Goal: Information Seeking & Learning: Learn about a topic

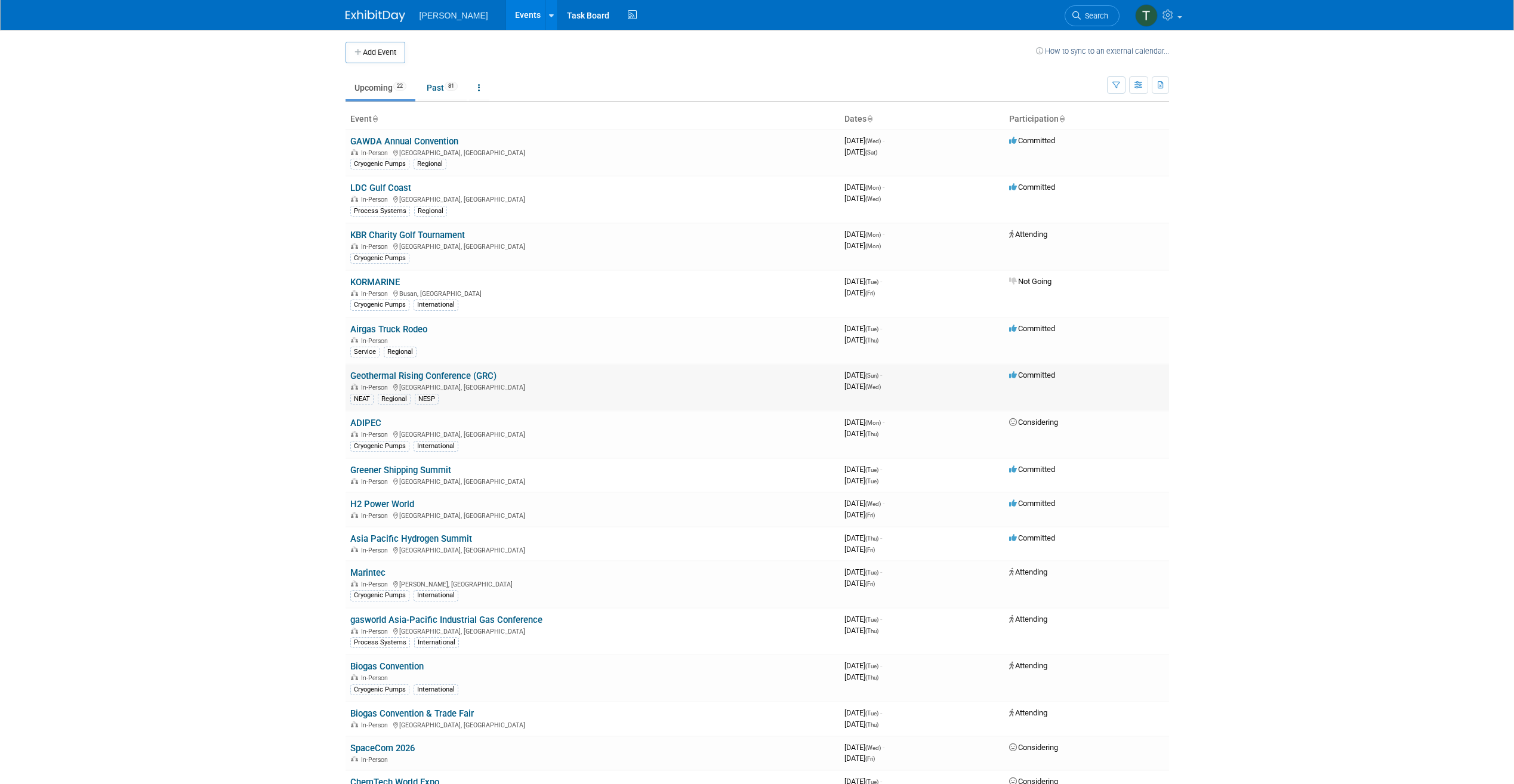
click at [442, 379] on link "Geothermal Rising Conference (GRC)" at bounding box center [423, 376] width 146 height 11
click at [391, 377] on link "Geothermal Rising Conference (GRC)" at bounding box center [423, 376] width 146 height 11
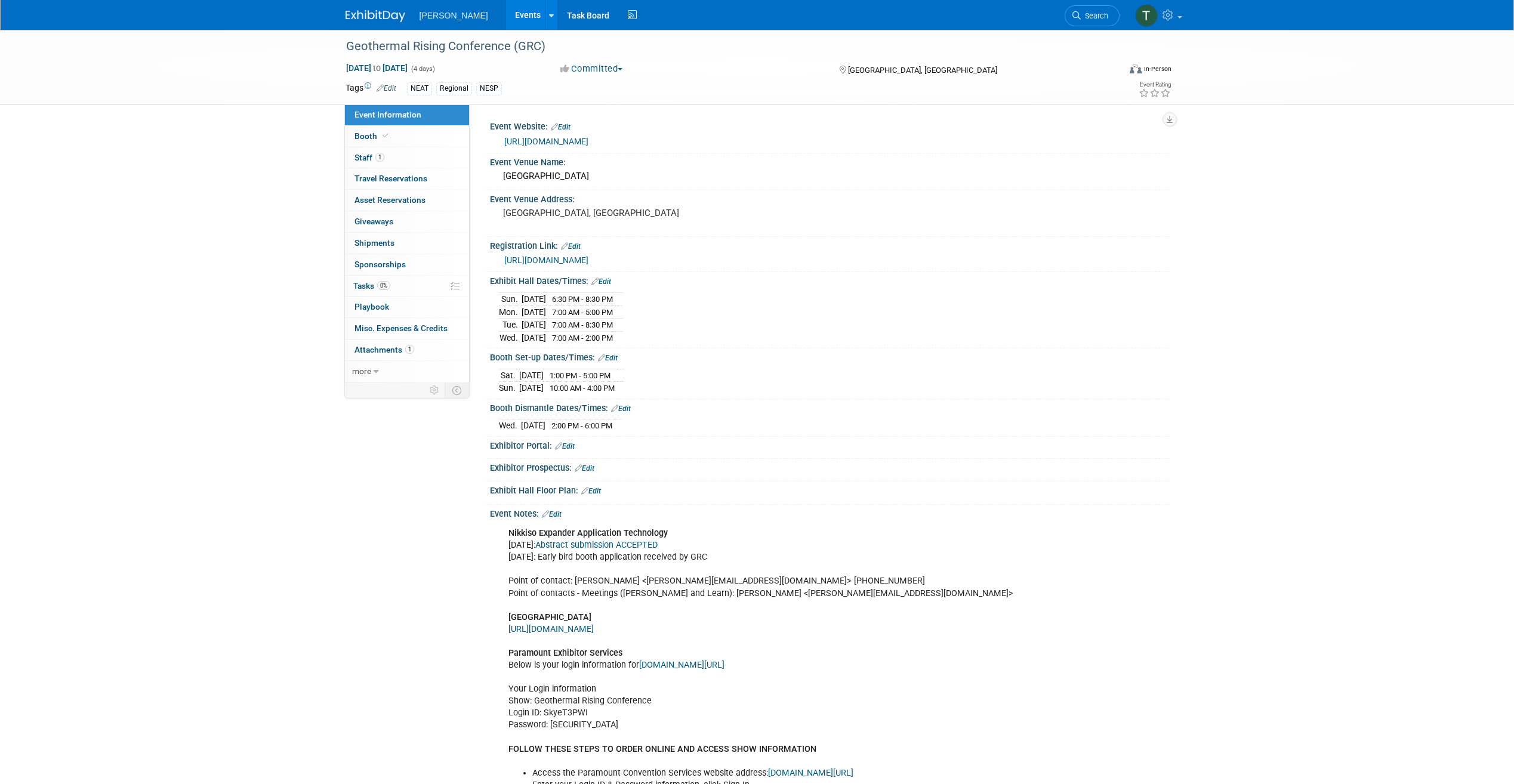
click at [572, 140] on link "https://www.geothermal.org/events/2025-geothermal-rising-conference" at bounding box center [547, 141] width 84 height 9
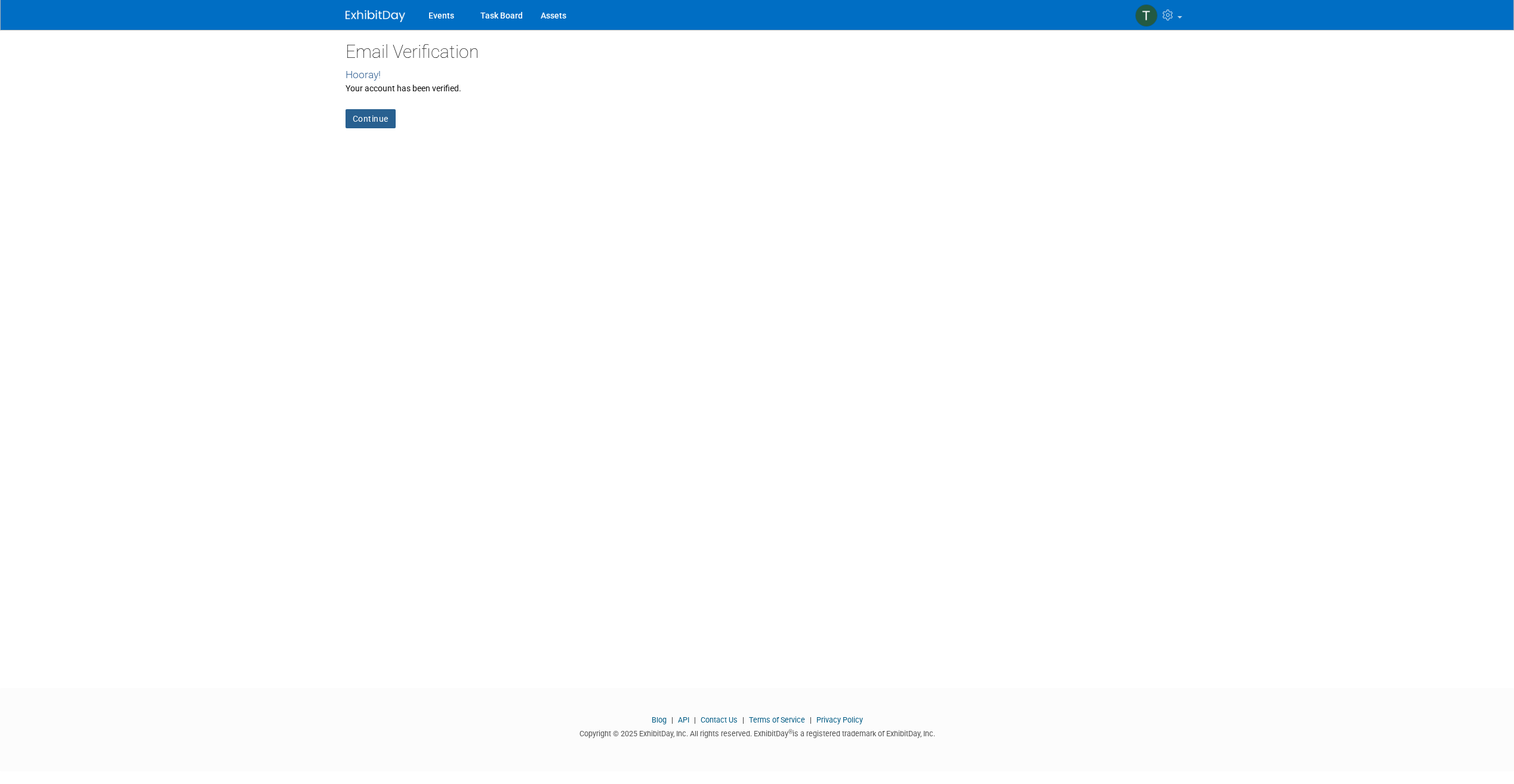
click at [387, 121] on link "Continue" at bounding box center [370, 118] width 50 height 19
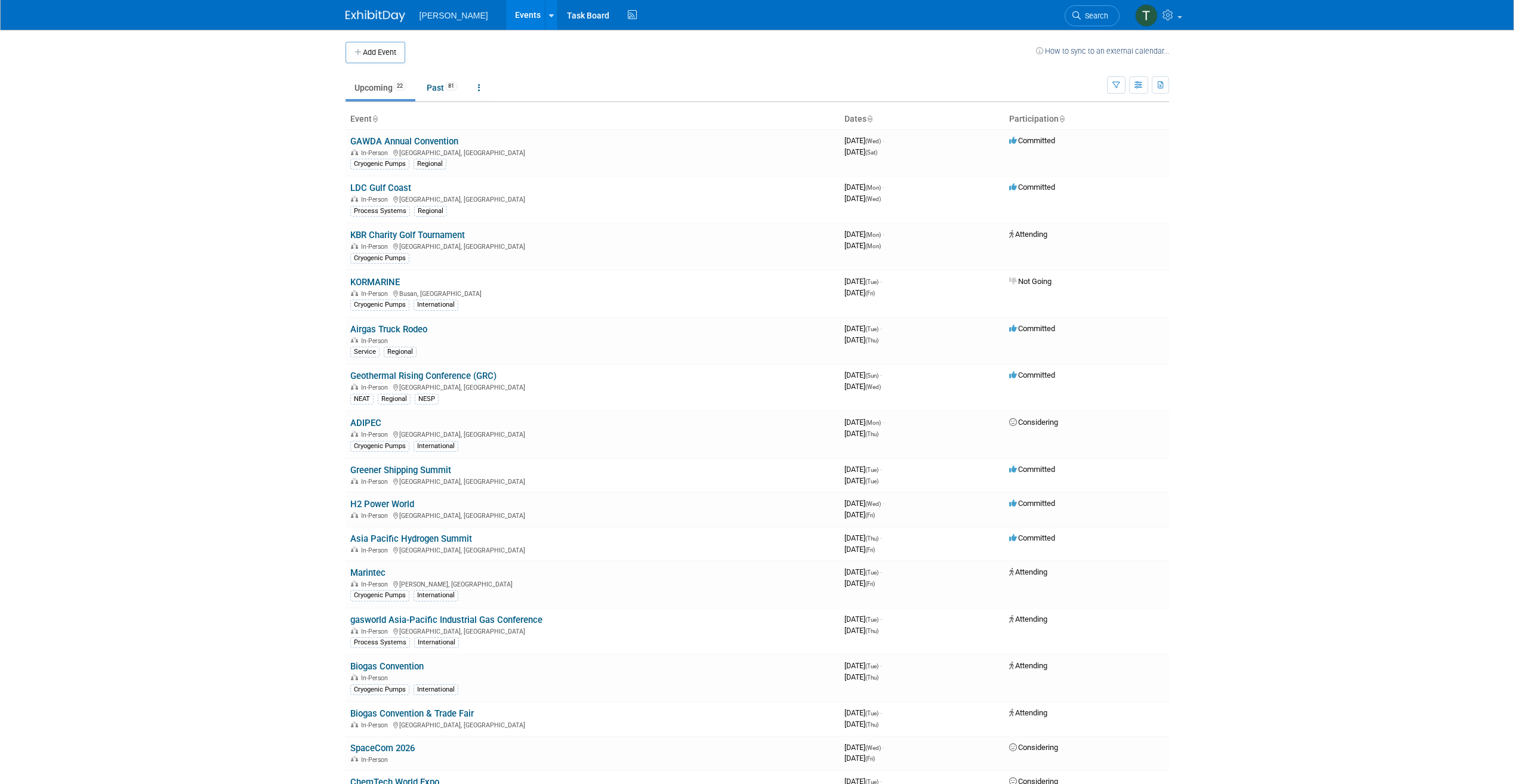
drag, startPoint x: 1509, startPoint y: 478, endPoint x: 1499, endPoint y: 485, distance: 12.2
click at [1489, 494] on body "[PERSON_NAME] Events Add Event Bulk Upload Events Shareable Event Boards Recent…" at bounding box center [757, 392] width 1514 height 784
